Goal: Transaction & Acquisition: Purchase product/service

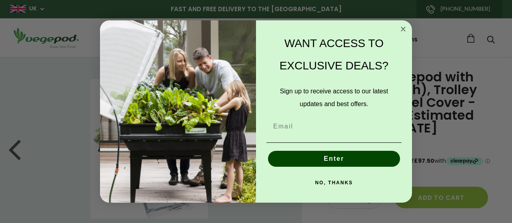
drag, startPoint x: 134, startPoint y: 98, endPoint x: 403, endPoint y: 27, distance: 278.3
click at [403, 27] on circle "Close dialog" at bounding box center [402, 29] width 9 height 9
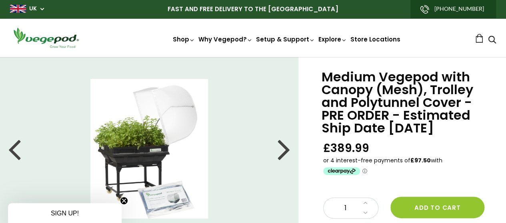
click at [284, 154] on div at bounding box center [283, 149] width 13 height 36
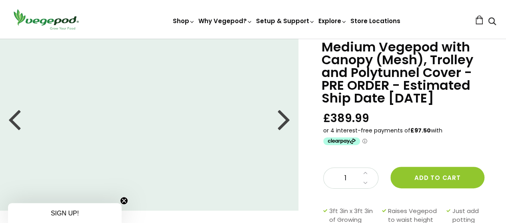
scroll to position [40, 0]
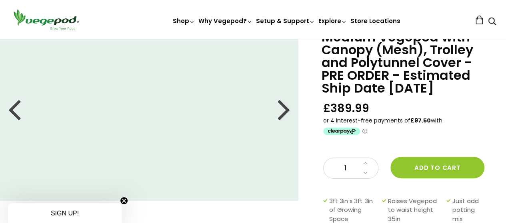
click at [284, 111] on div at bounding box center [283, 109] width 13 height 36
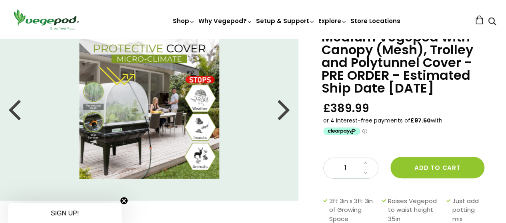
click at [285, 114] on div at bounding box center [283, 109] width 13 height 36
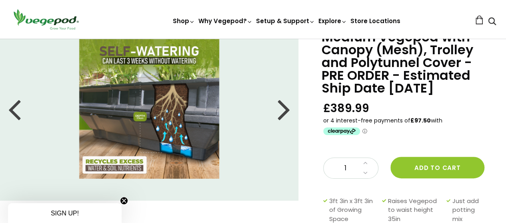
click at [282, 113] on div at bounding box center [283, 109] width 13 height 36
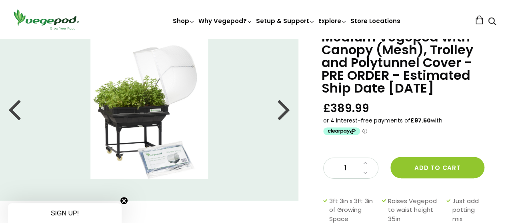
click at [280, 113] on div at bounding box center [283, 109] width 13 height 36
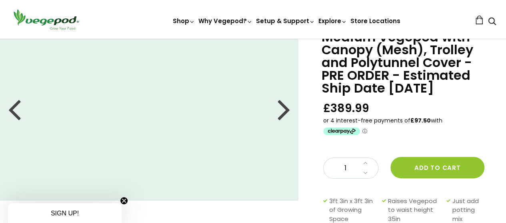
click at [17, 111] on div at bounding box center [14, 109] width 13 height 36
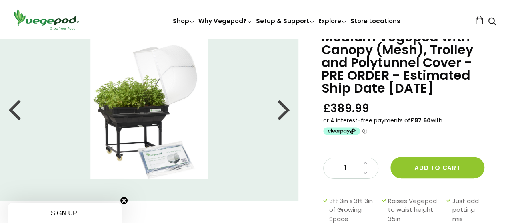
click at [285, 110] on div at bounding box center [283, 109] width 13 height 36
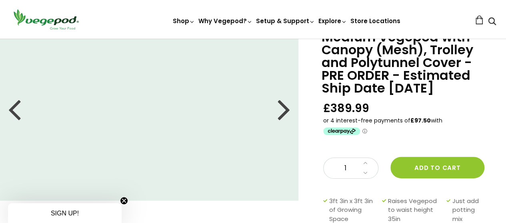
click at [282, 108] on div at bounding box center [283, 109] width 13 height 36
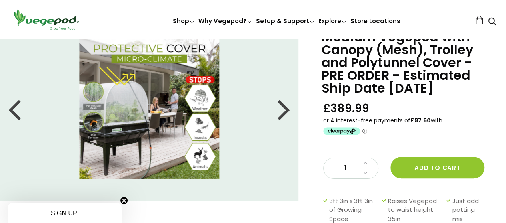
click at [287, 109] on div at bounding box center [283, 109] width 13 height 36
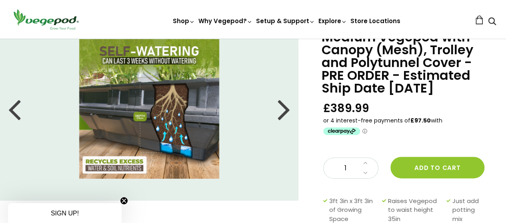
click at [287, 109] on div at bounding box center [283, 109] width 13 height 36
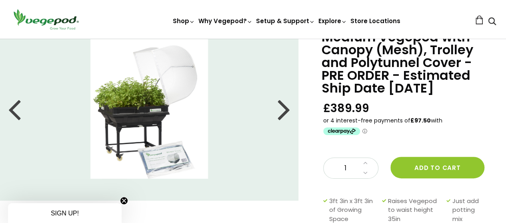
click at [17, 114] on div at bounding box center [14, 109] width 13 height 36
